Goal: Find specific page/section: Find specific page/section

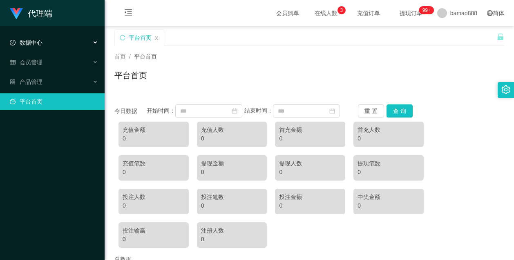
click at [58, 45] on div "数据中心" at bounding box center [52, 42] width 105 height 16
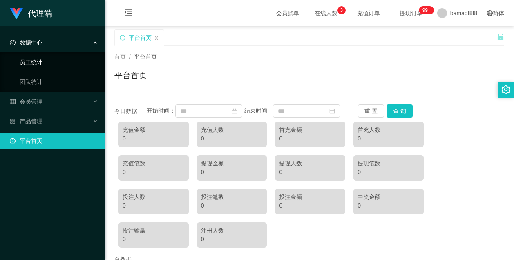
click at [63, 63] on link "员工统计" at bounding box center [59, 62] width 78 height 16
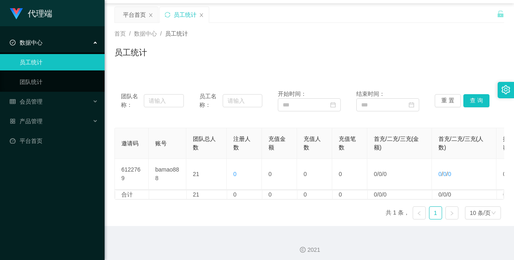
scroll to position [33, 0]
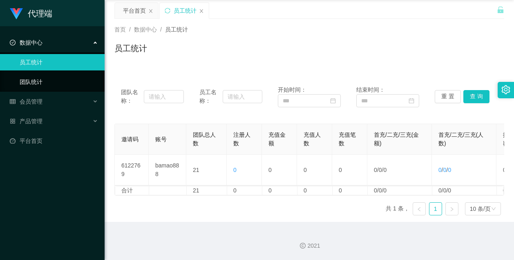
click at [63, 84] on link "团队统计" at bounding box center [59, 82] width 78 height 16
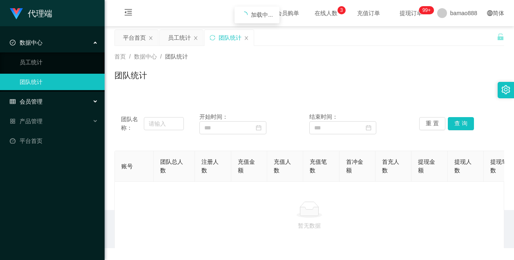
click at [59, 101] on div "会员管理" at bounding box center [52, 101] width 105 height 16
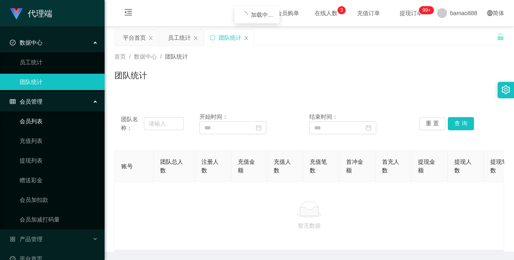
click at [48, 125] on link "会员列表" at bounding box center [59, 121] width 78 height 16
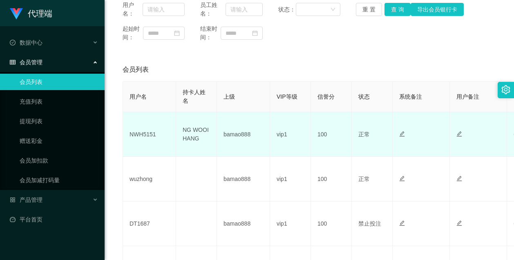
scroll to position [123, 0]
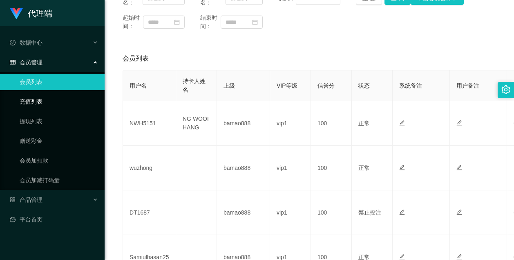
click at [38, 104] on link "充值列表" at bounding box center [59, 101] width 78 height 16
